Goal: Check status: Check status

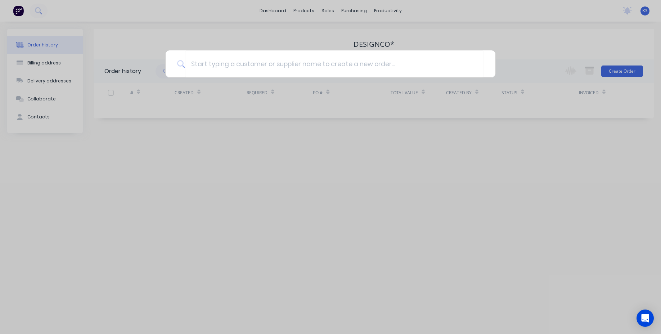
click at [284, 6] on div at bounding box center [330, 167] width 661 height 334
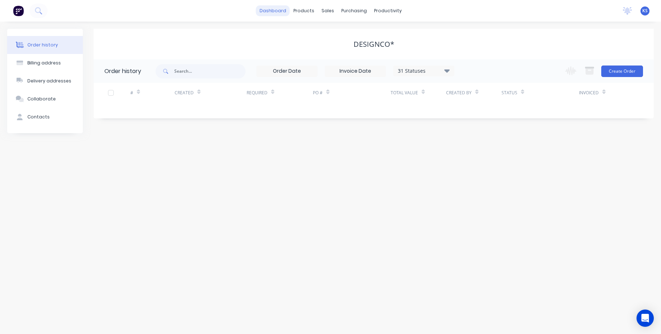
click at [277, 11] on link "dashboard" at bounding box center [273, 10] width 34 height 11
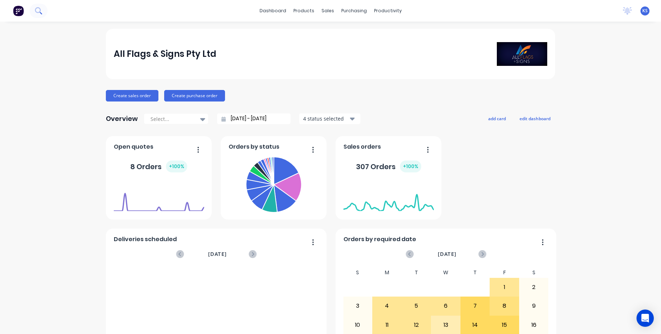
click at [37, 14] on icon at bounding box center [38, 10] width 7 height 7
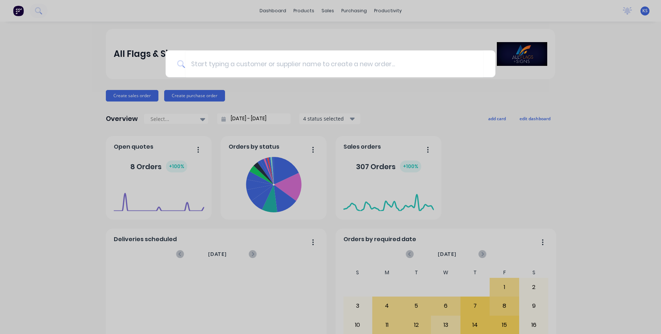
type input "a"
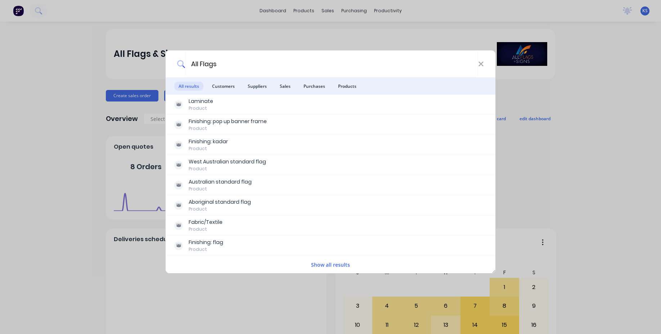
type input "All Flags"
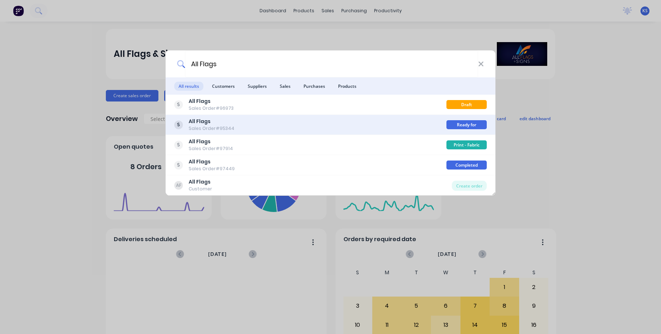
click at [207, 131] on div "Sales Order #95344" at bounding box center [212, 128] width 46 height 6
